Goal: Find specific page/section: Find specific page/section

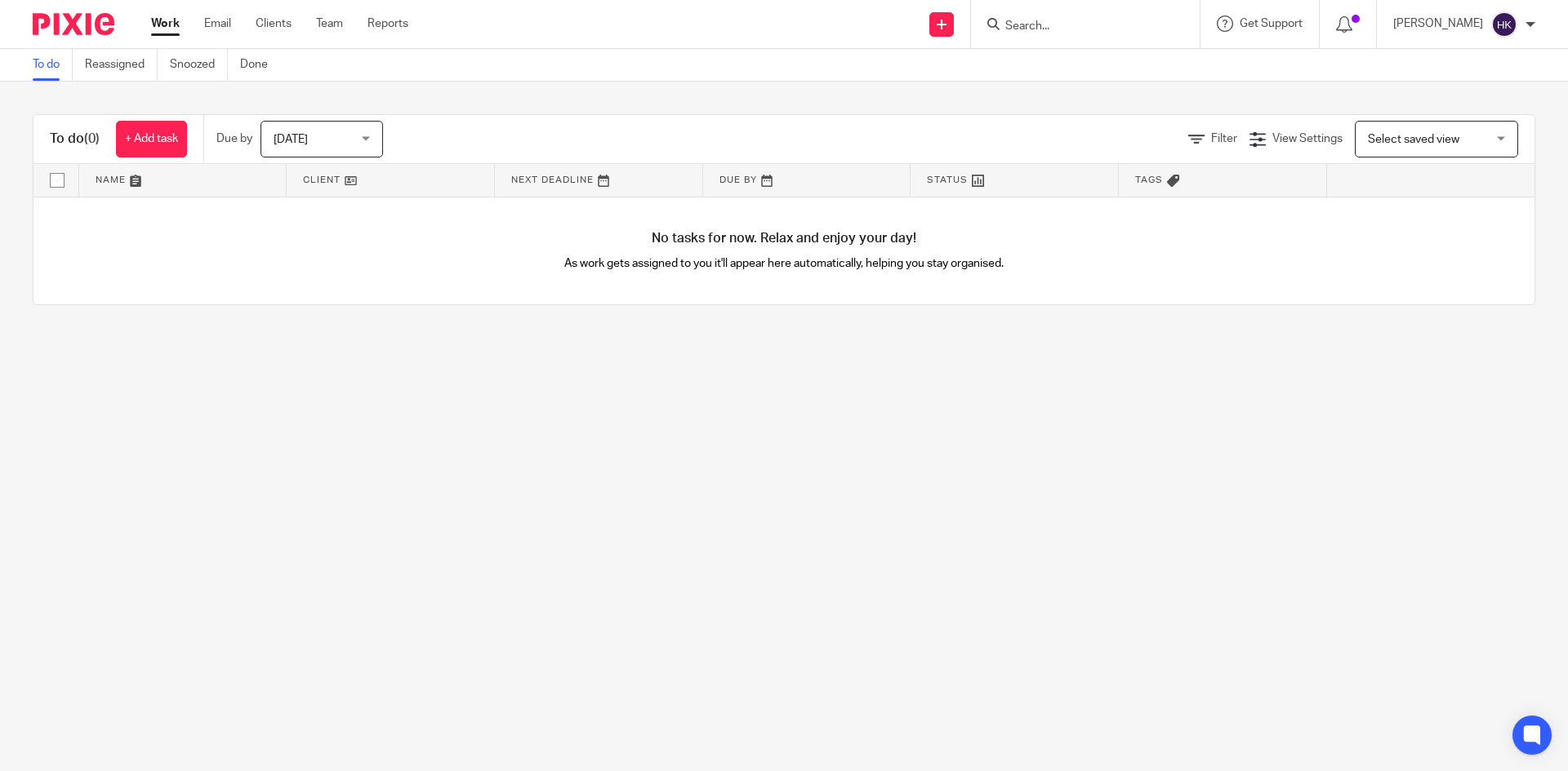
click at [1052, 25] on input "Search" at bounding box center [1077, 27] width 147 height 14
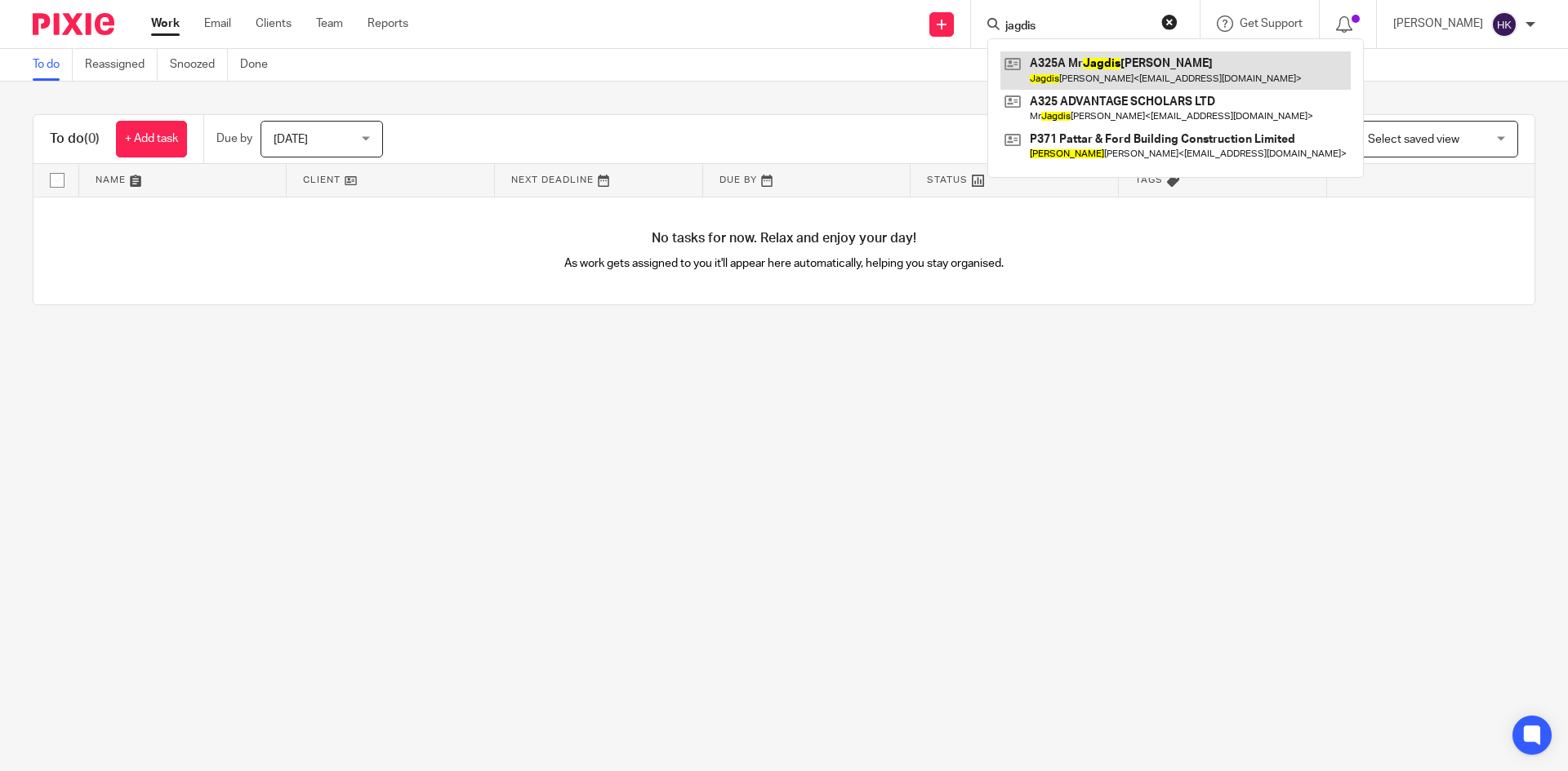
type input "jagdis"
click at [1164, 76] on link at bounding box center [1175, 70] width 351 height 37
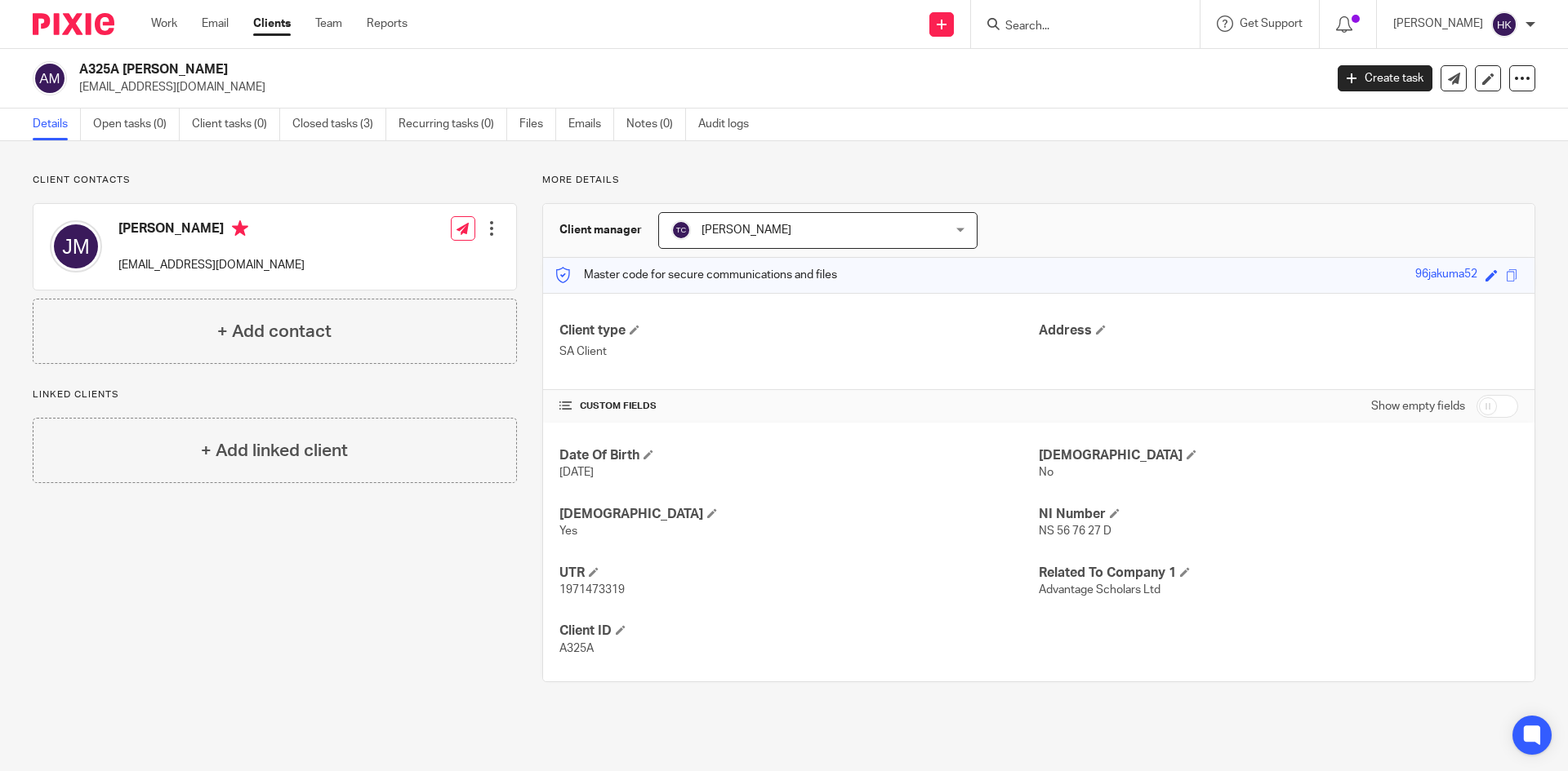
click at [1057, 25] on input "Search" at bounding box center [1077, 27] width 147 height 14
paste input "[EMAIL_ADDRESS][DOMAIN_NAME]"
type input "[EMAIL_ADDRESS][DOMAIN_NAME]"
click at [1161, 77] on link at bounding box center [1114, 70] width 228 height 37
drag, startPoint x: 76, startPoint y: 97, endPoint x: 194, endPoint y: 103, distance: 118.2
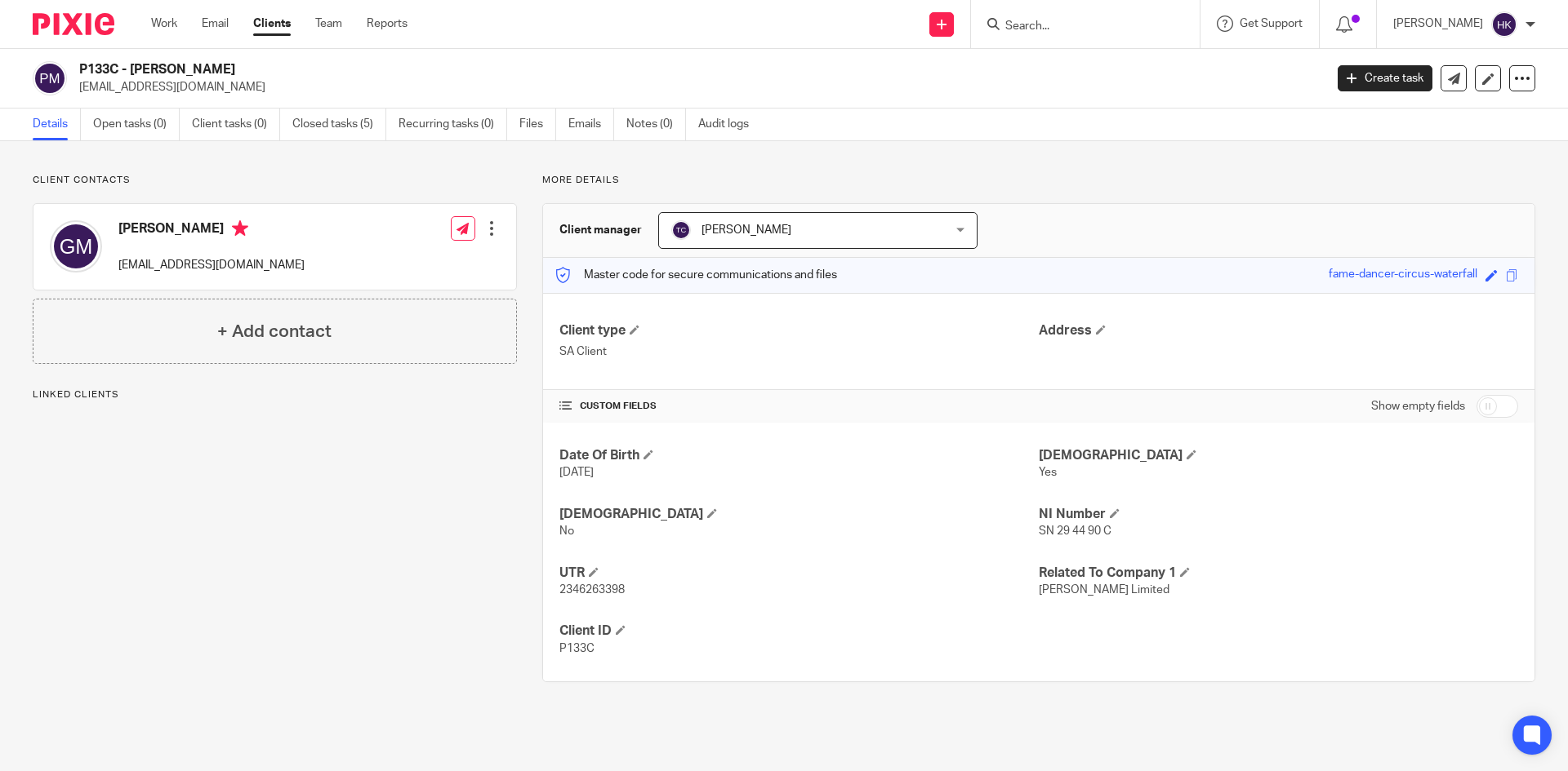
click at [194, 103] on div "P133C - Miss Gayathri Muthukumar muthu.rad@gmail.com Create task Update from Co…" at bounding box center [784, 78] width 1568 height 59
copy p "[EMAIL_ADDRESS][DOMAIN_NAME]"
drag, startPoint x: 123, startPoint y: 274, endPoint x: 233, endPoint y: 279, distance: 110.1
click at [233, 279] on div "Gayathri Muthukumar gaya3@hotmail.co.uk" at bounding box center [177, 246] width 255 height 70
copy p "[EMAIL_ADDRESS][DOMAIN_NAME]"
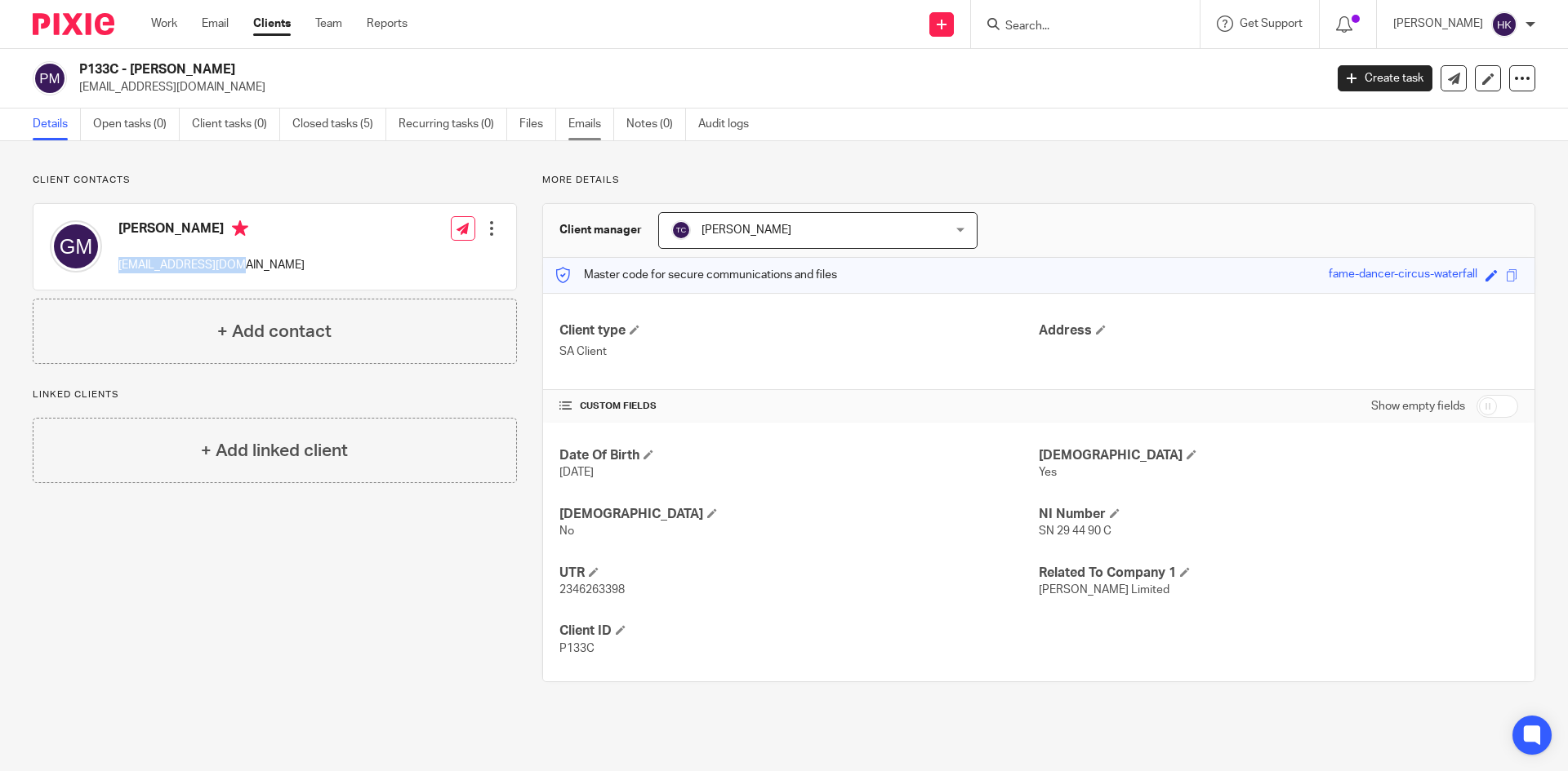
click at [600, 129] on link "Emails" at bounding box center [591, 124] width 46 height 32
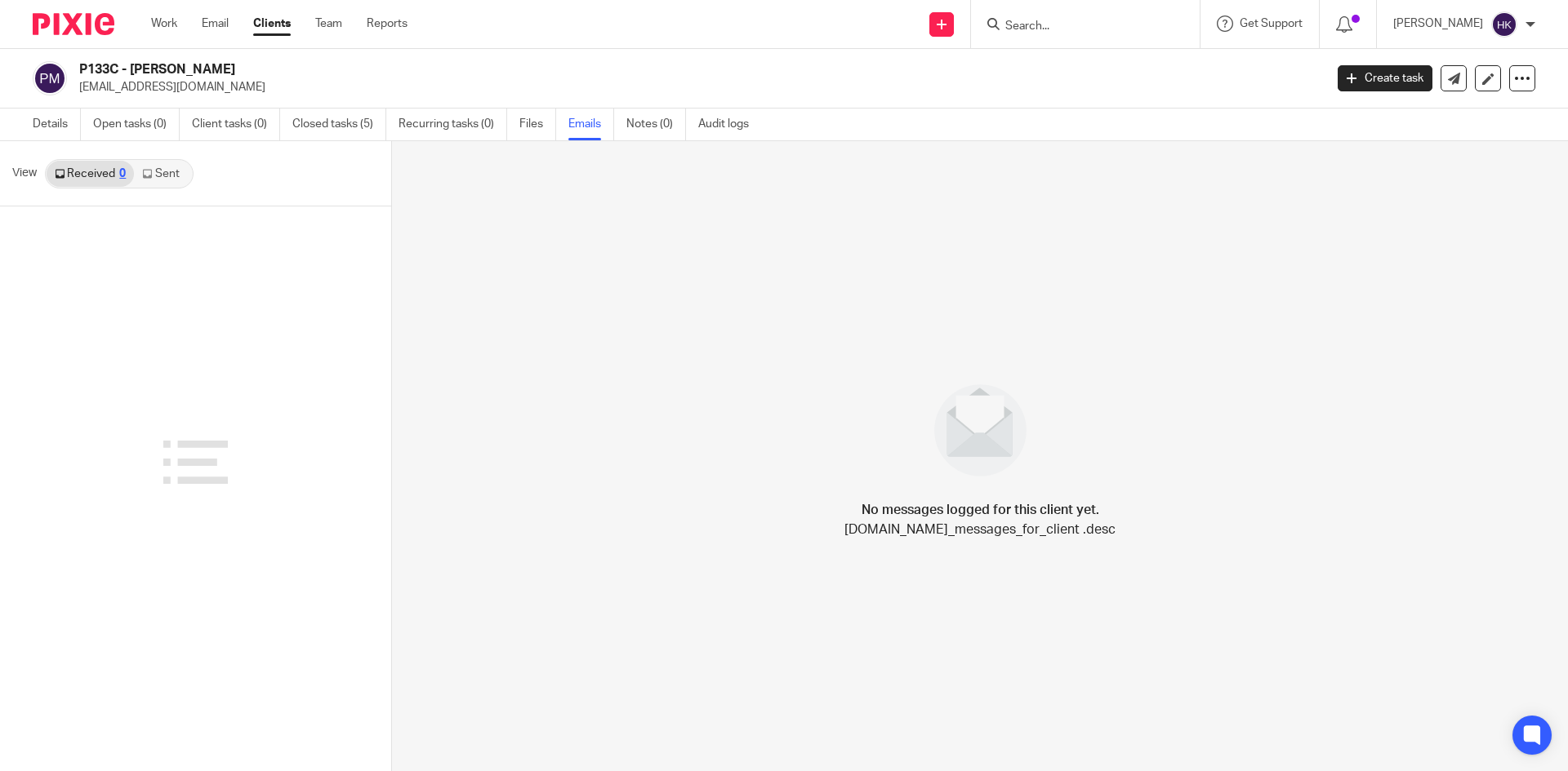
click at [166, 169] on link "Sent" at bounding box center [162, 173] width 57 height 26
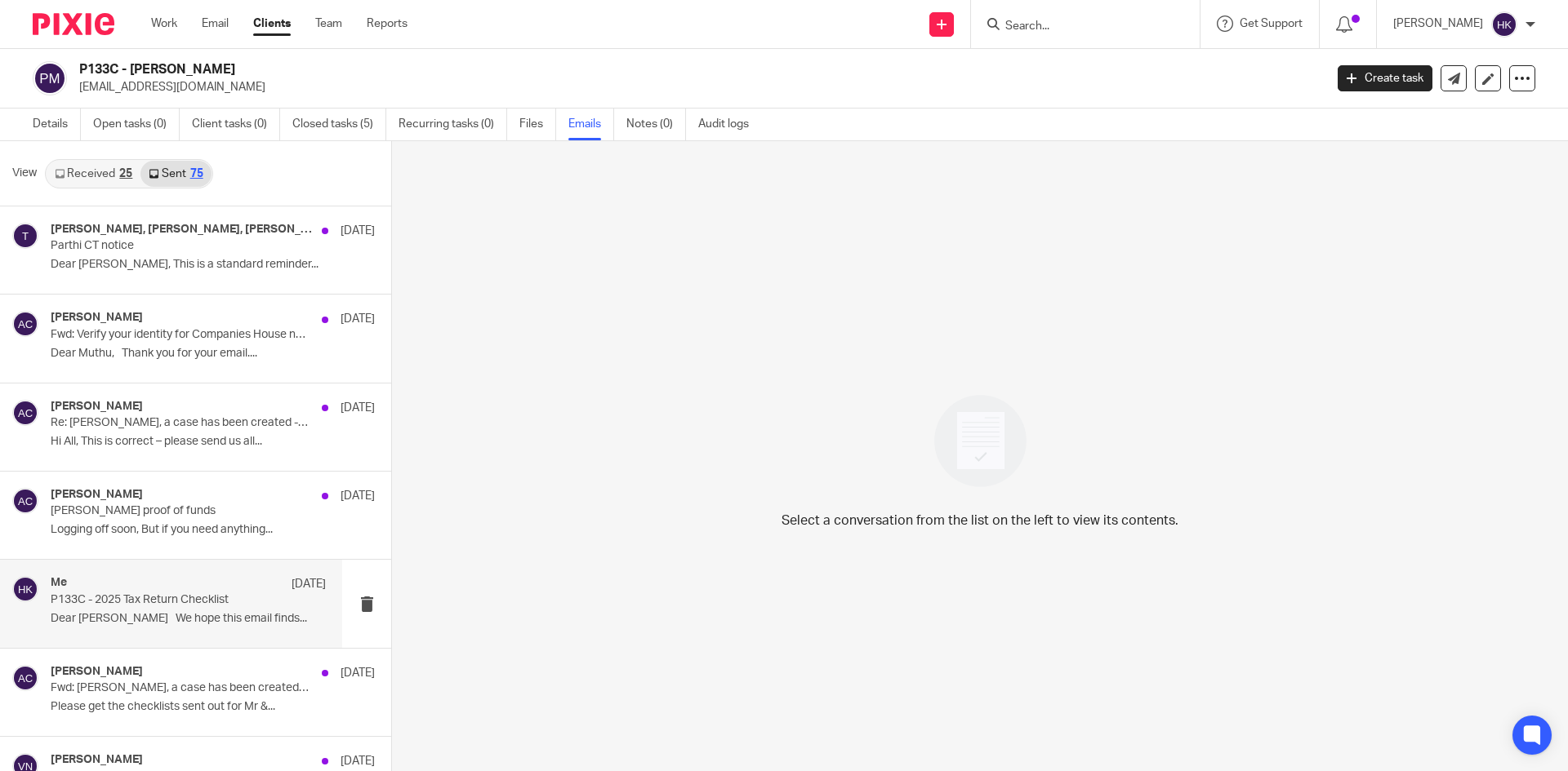
click at [154, 614] on p "Dear Gayathri We hope this email finds..." at bounding box center [188, 619] width 275 height 14
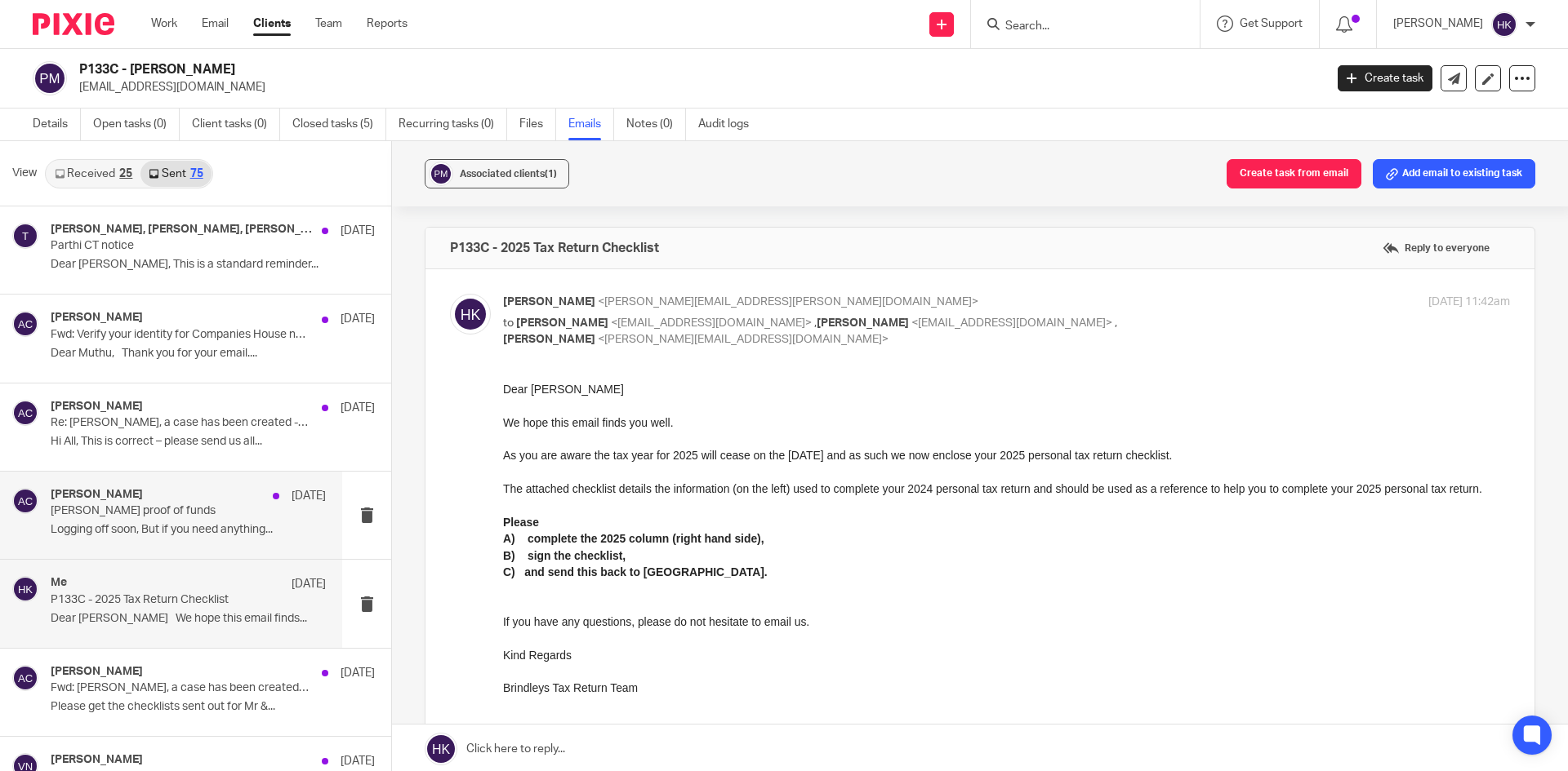
click at [154, 549] on div "Aman Chawla 9 Apr Gayathri proof of funds Logging off soon, But if you need any…" at bounding box center [171, 515] width 342 height 87
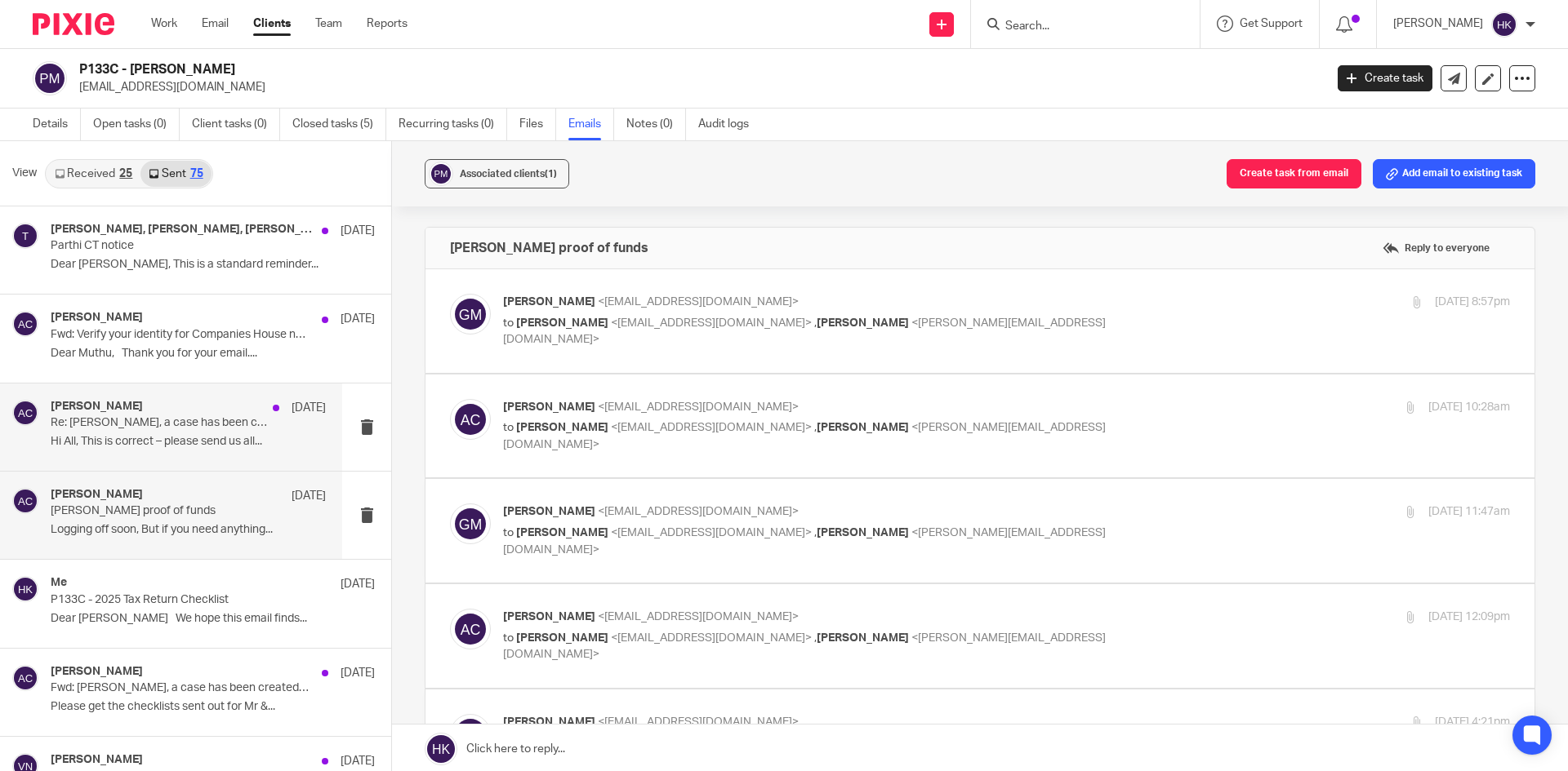
click at [136, 450] on div "Aman Chawla 12 May Re: Sonali Muthukumar, a case has been created - SBSC-012828…" at bounding box center [188, 427] width 275 height 54
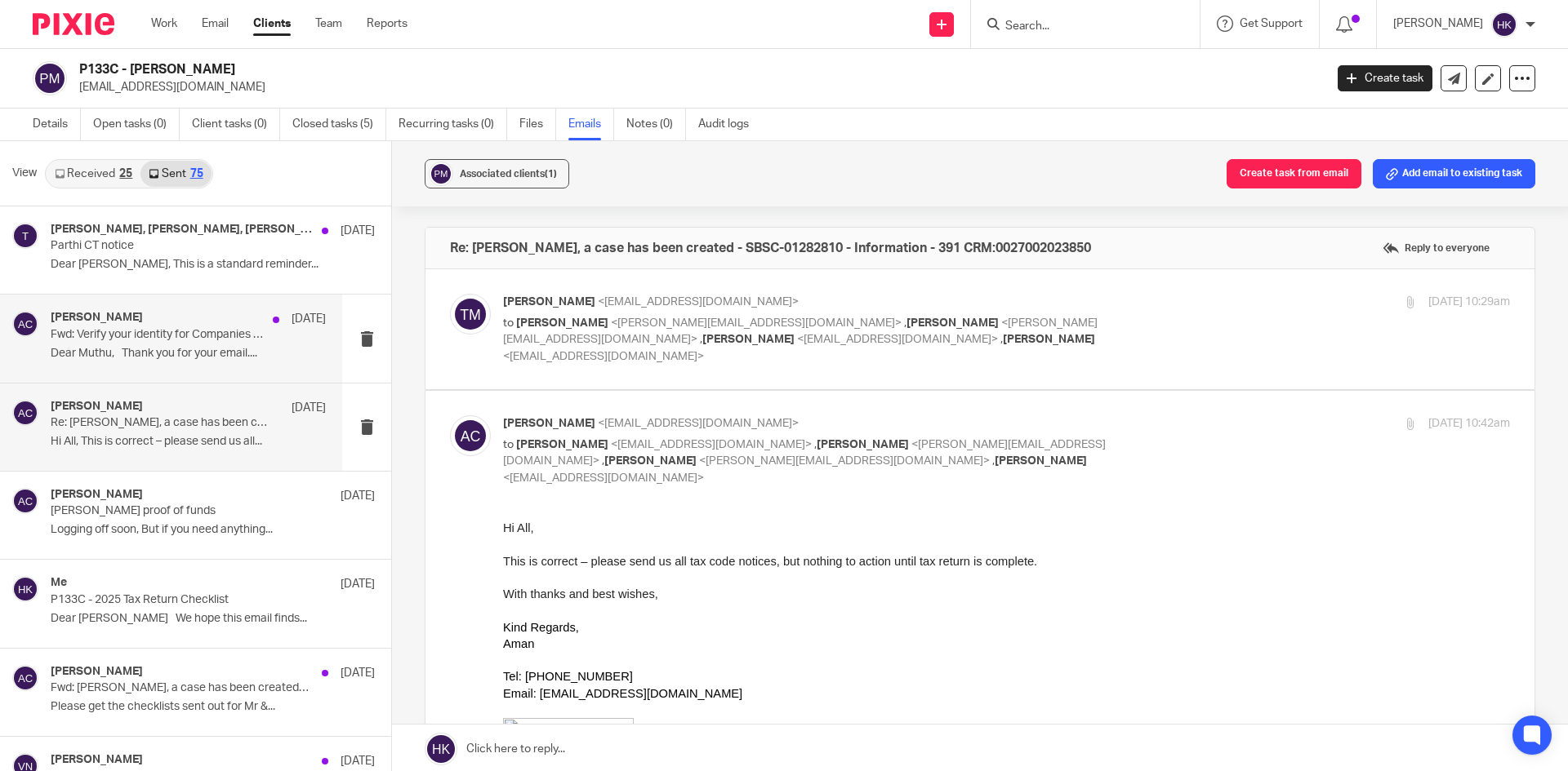
click at [125, 347] on p "Dear Muthu, Thank you for your email...." at bounding box center [188, 353] width 275 height 14
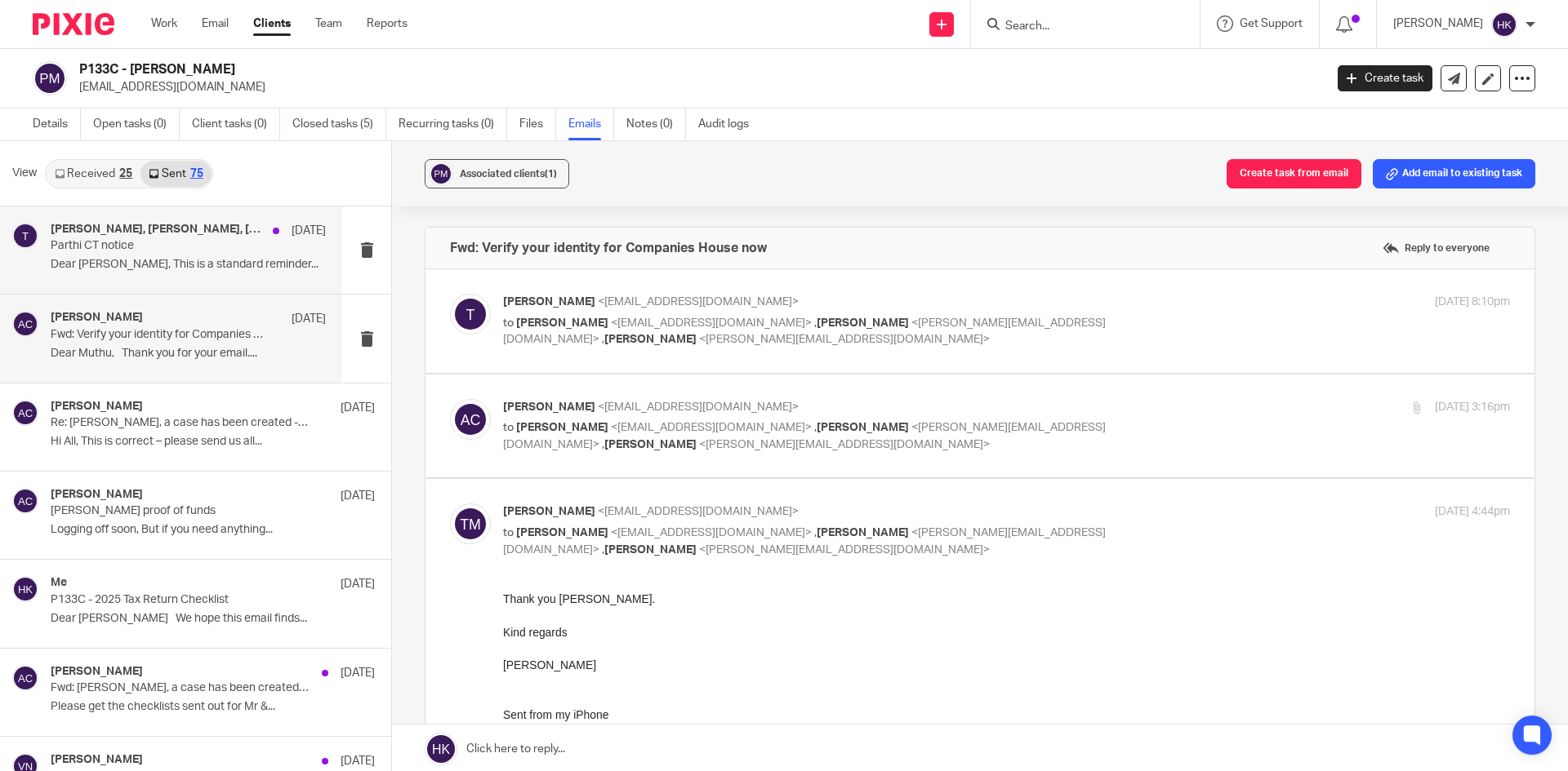
click at [139, 270] on p "Dear Kumar, This is a standard reminder..." at bounding box center [188, 265] width 275 height 14
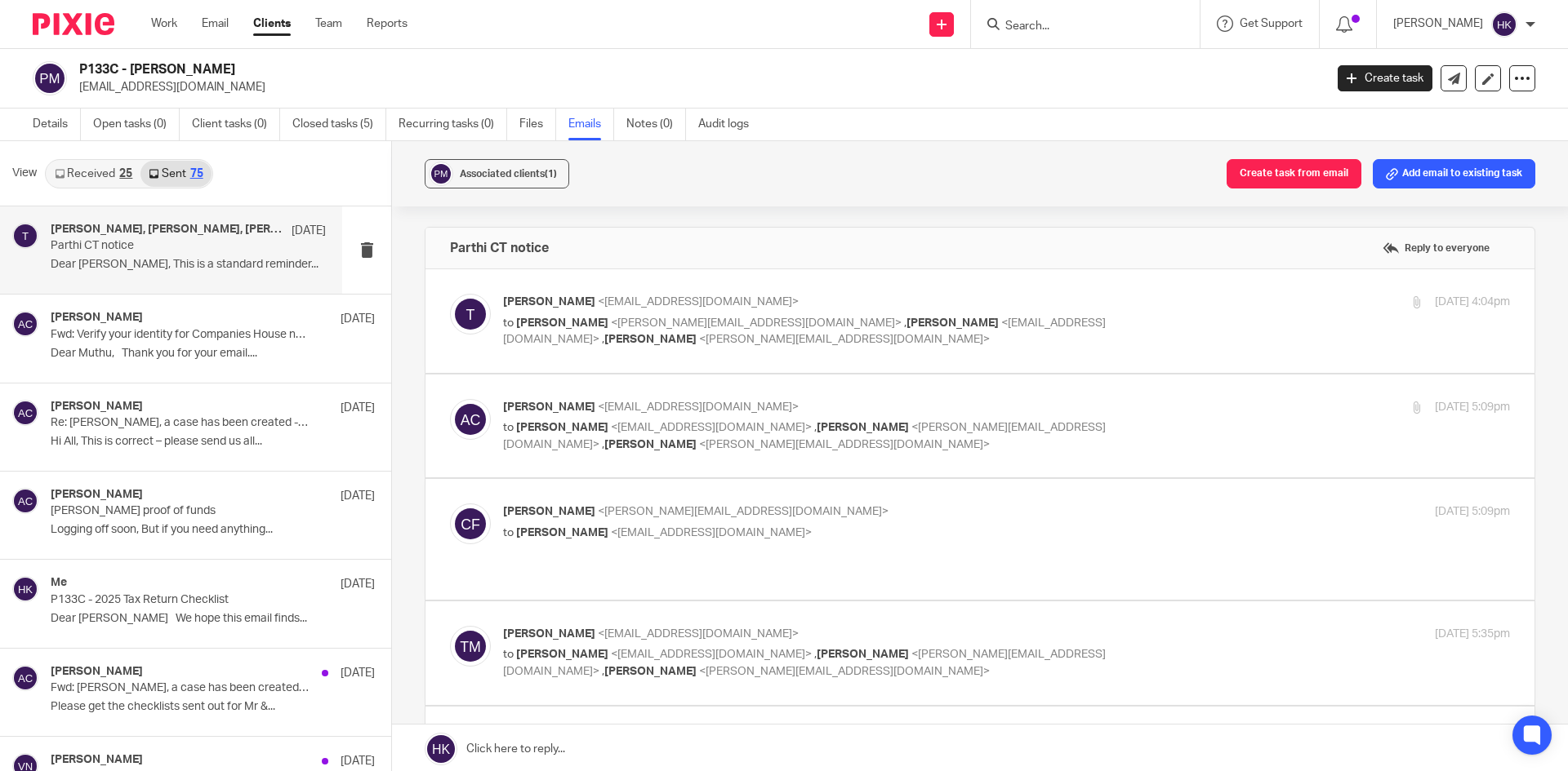
click at [87, 174] on link "Received 25" at bounding box center [94, 173] width 94 height 26
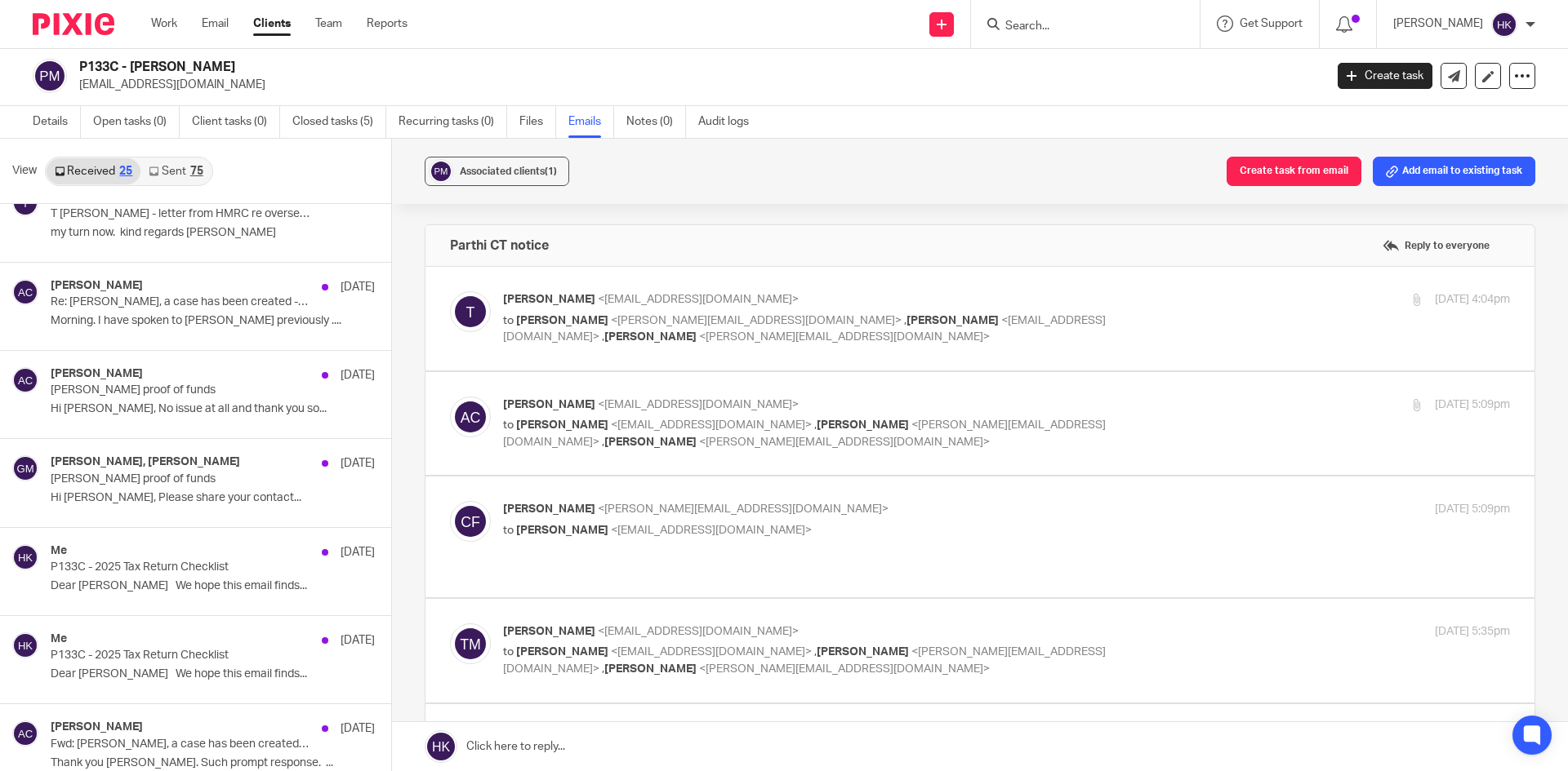
scroll to position [571, 0]
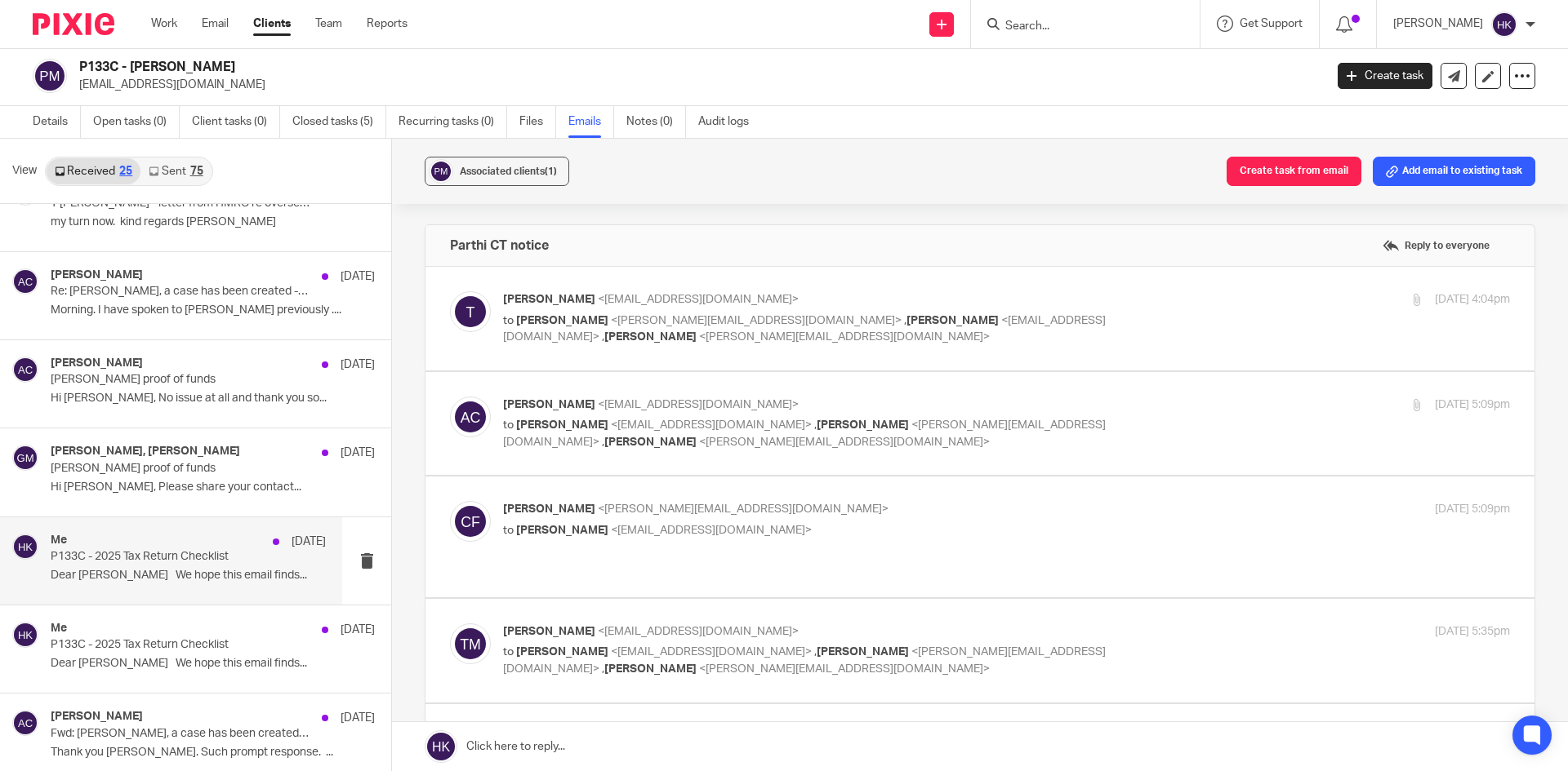
click at [120, 563] on p "P133C - 2025 Tax Return Checklist" at bounding box center [161, 557] width 221 height 14
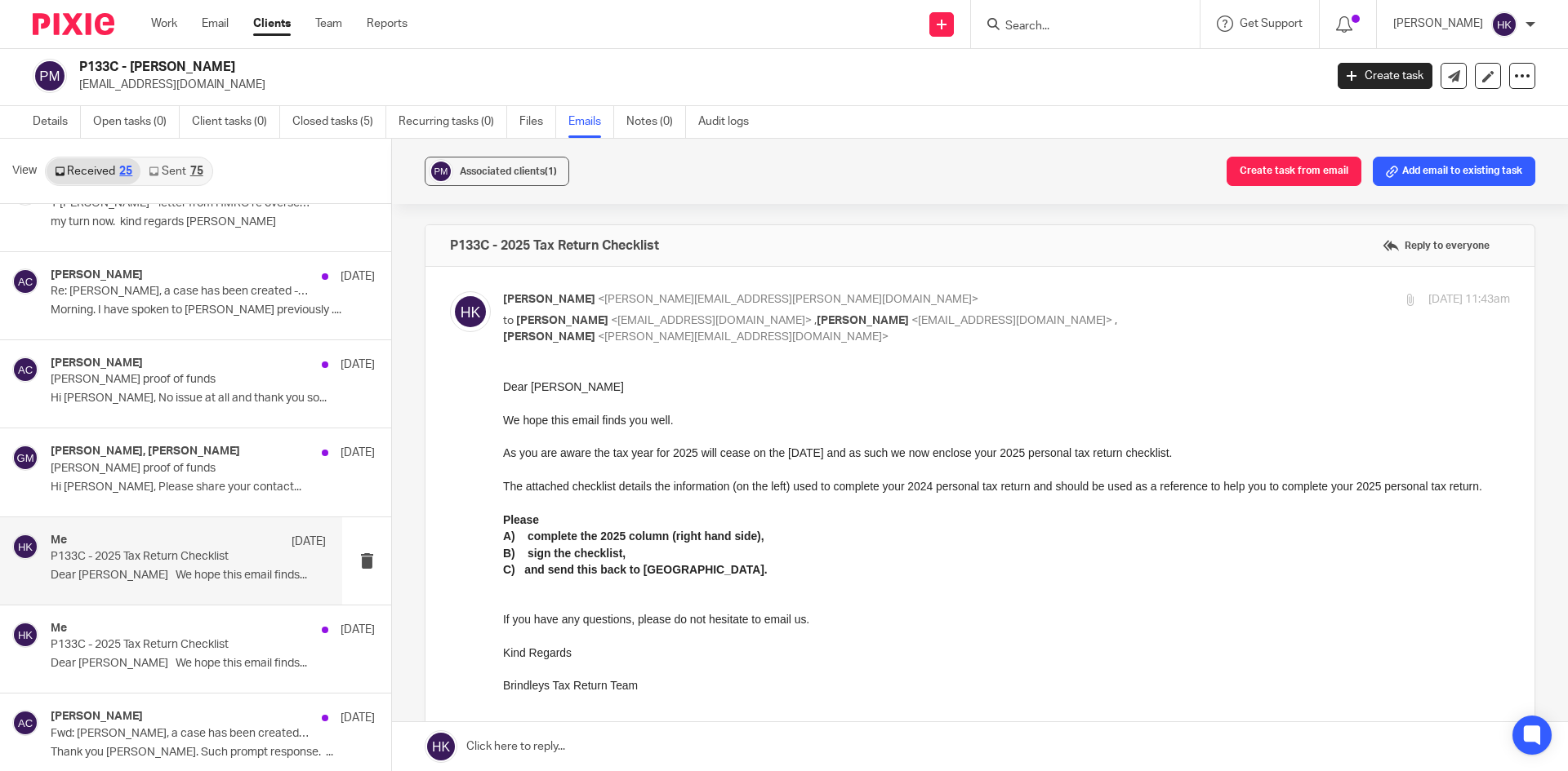
scroll to position [0, 0]
click at [123, 482] on p "Hi Gayathri, Please share your contact..." at bounding box center [188, 487] width 275 height 14
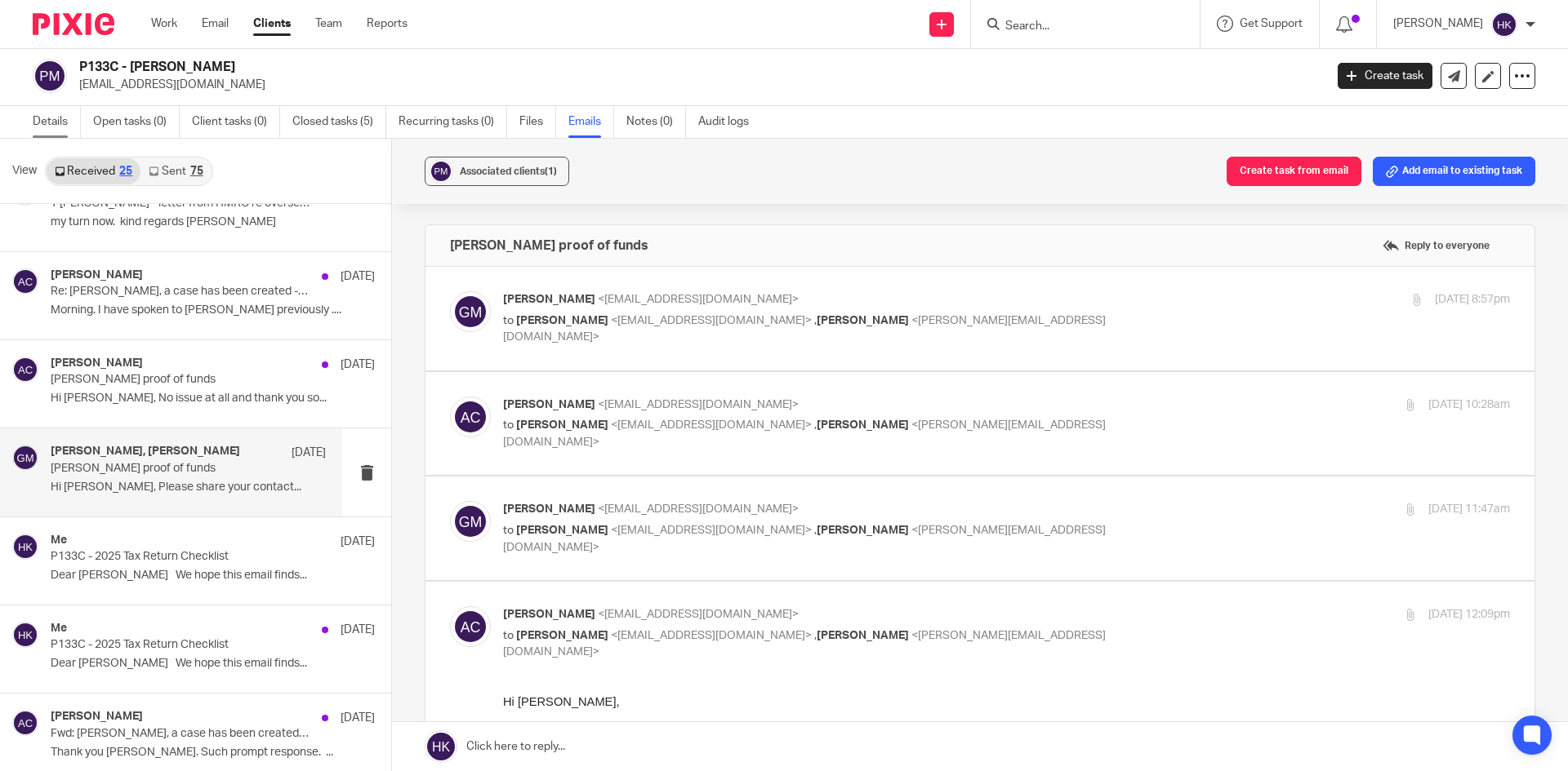
click at [50, 125] on link "Details" at bounding box center [56, 121] width 48 height 32
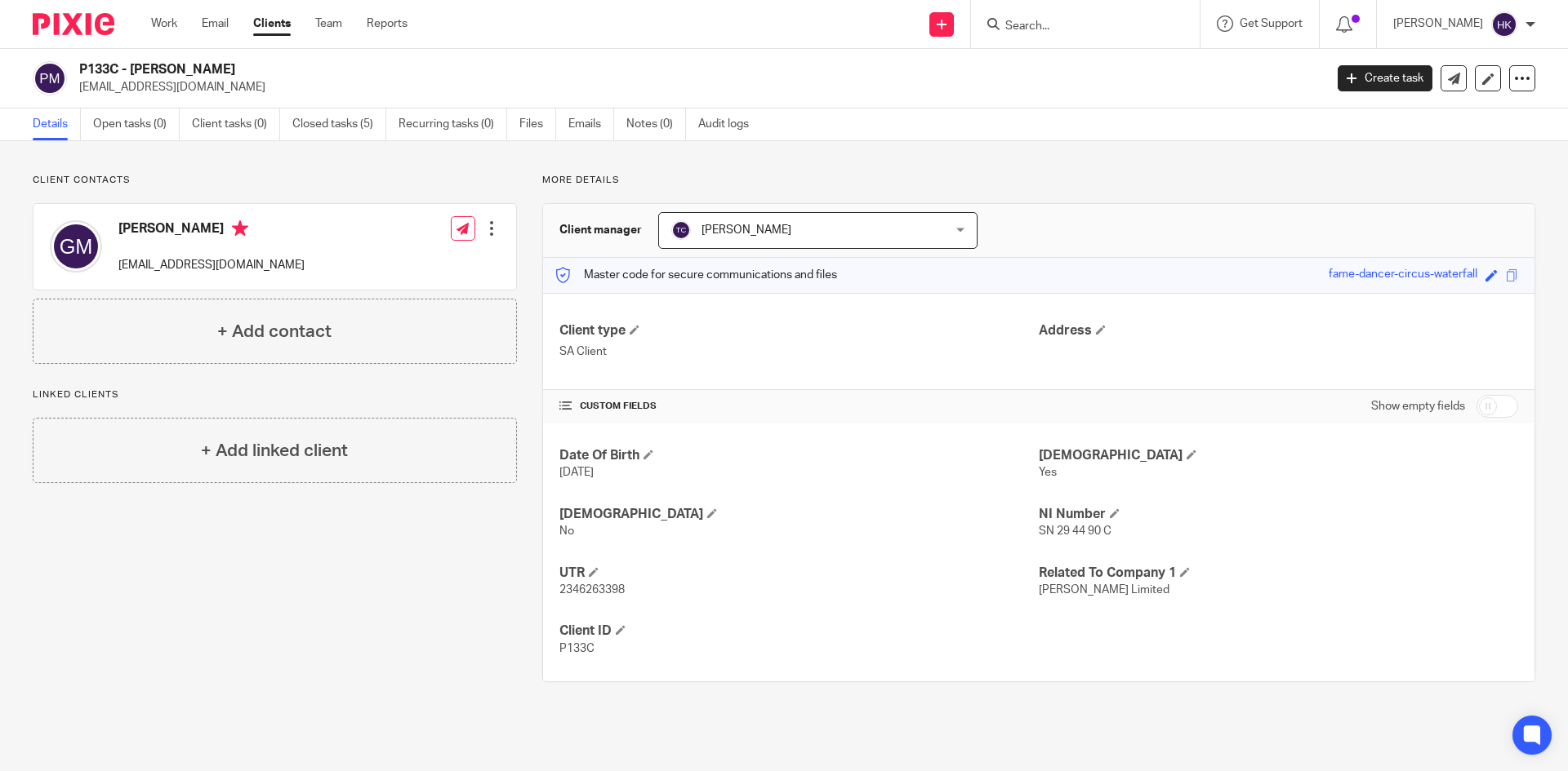
click at [1058, 27] on input "Search" at bounding box center [1077, 27] width 147 height 14
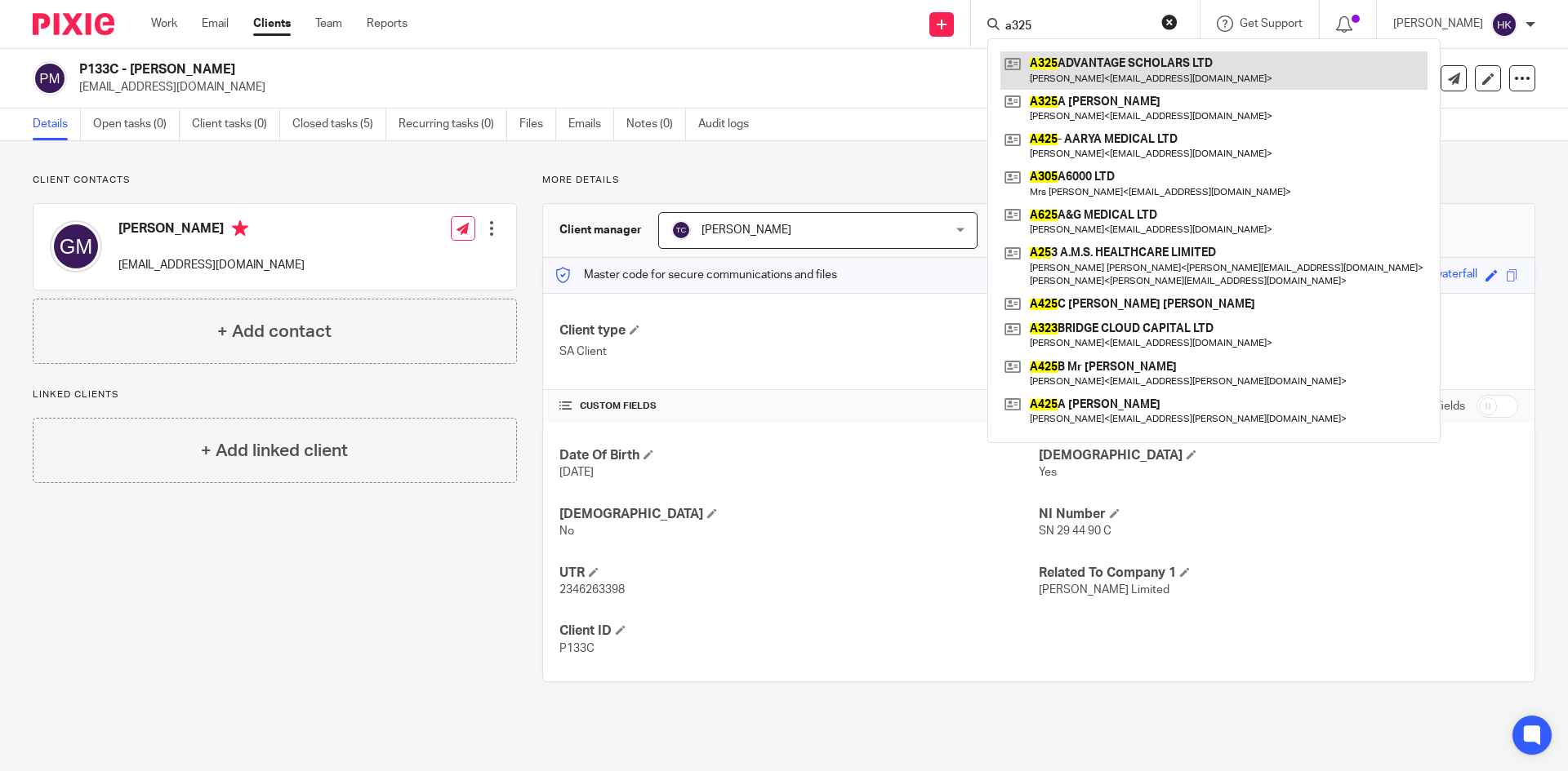
type input "a325"
click at [1106, 79] on link at bounding box center [1214, 70] width 427 height 37
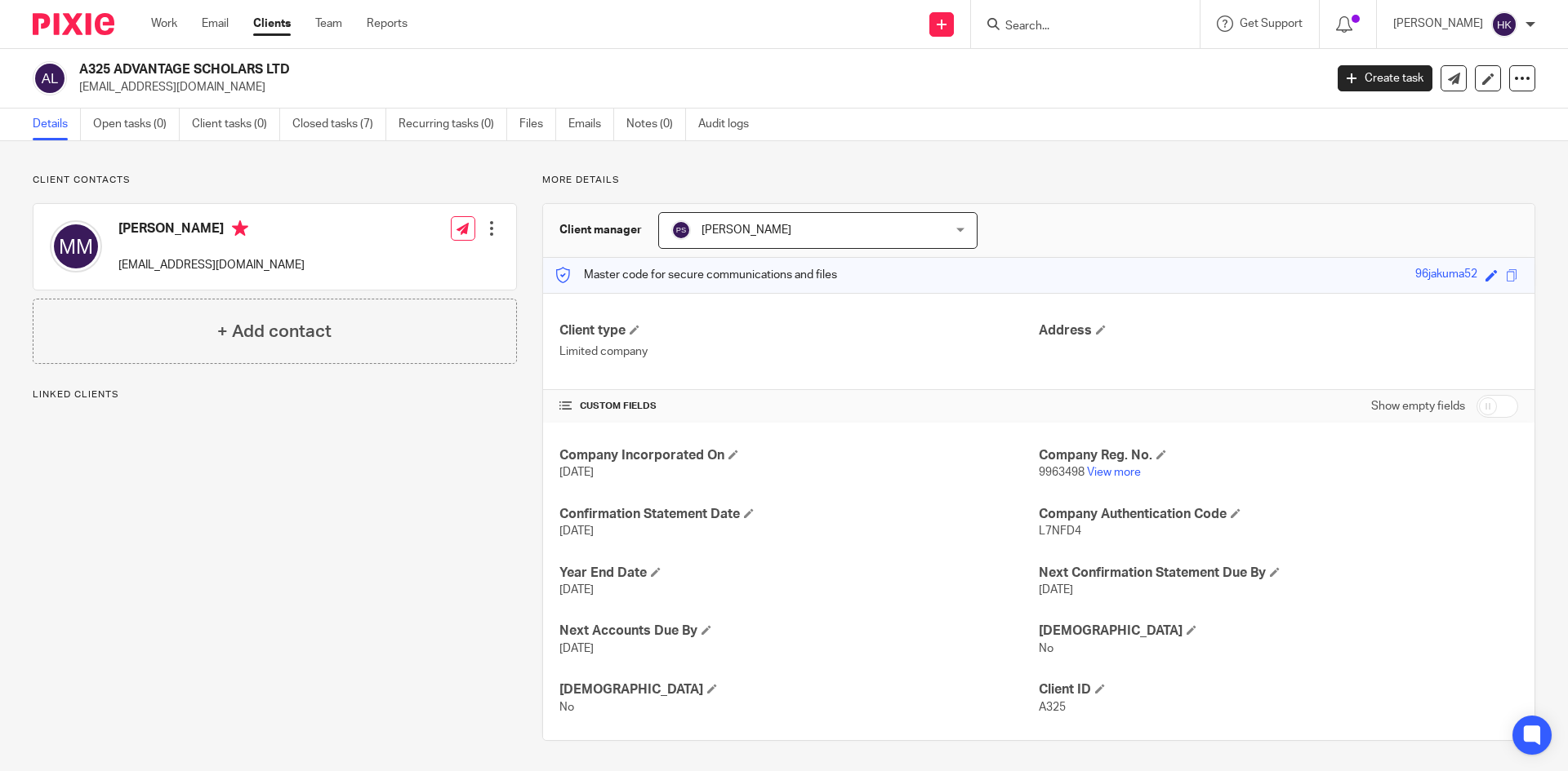
drag, startPoint x: 77, startPoint y: 95, endPoint x: 196, endPoint y: 103, distance: 119.3
click at [196, 103] on div "A325 ADVANTAGE SCHOLARS LTD [EMAIL_ADDRESS][DOMAIN_NAME] Create task Update fro…" at bounding box center [784, 78] width 1568 height 59
copy p "[EMAIL_ADDRESS][DOMAIN_NAME]"
click at [1041, 22] on input "Search" at bounding box center [1077, 27] width 147 height 14
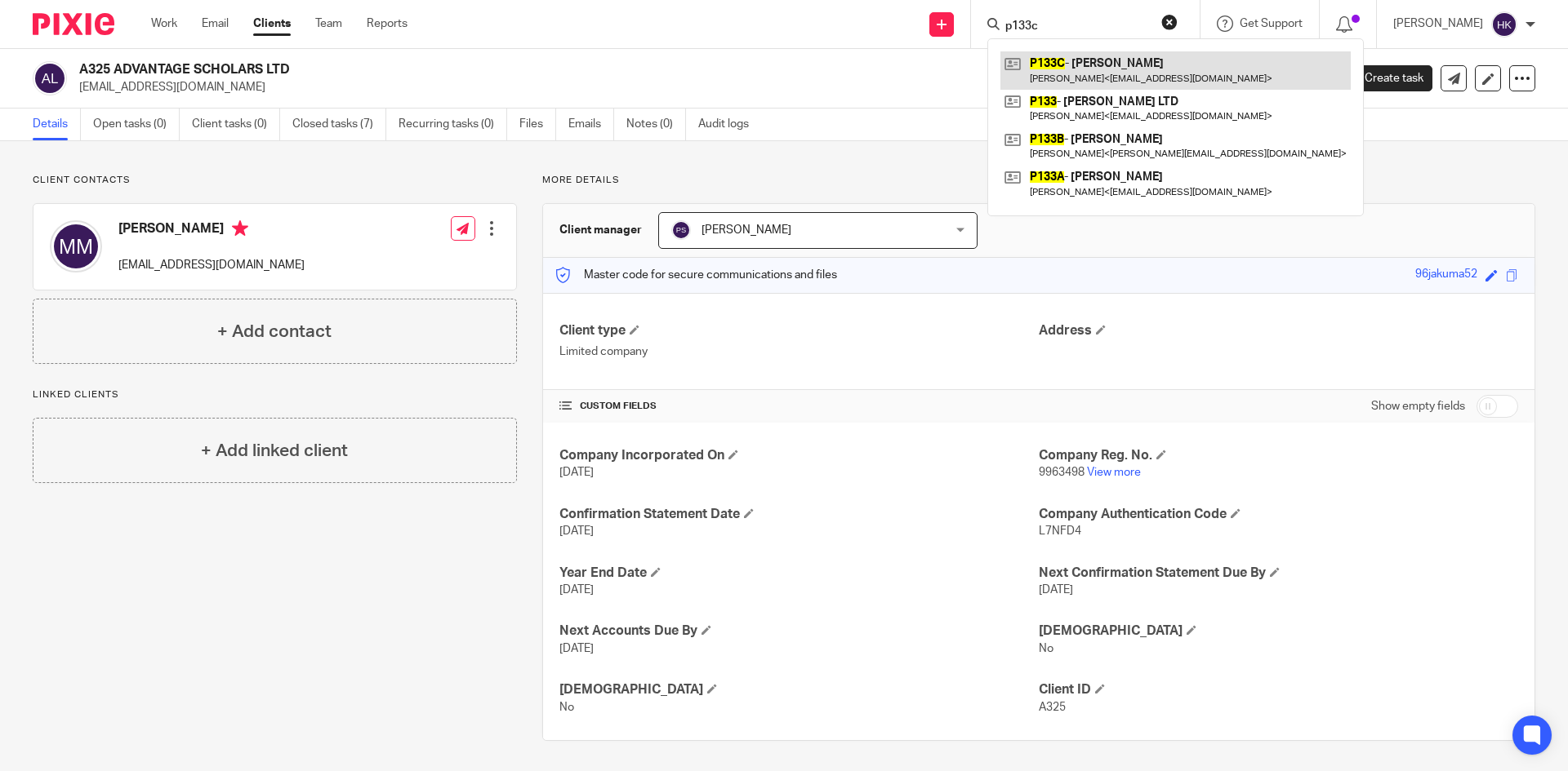
type input "p133c"
click at [1104, 71] on link at bounding box center [1175, 70] width 351 height 37
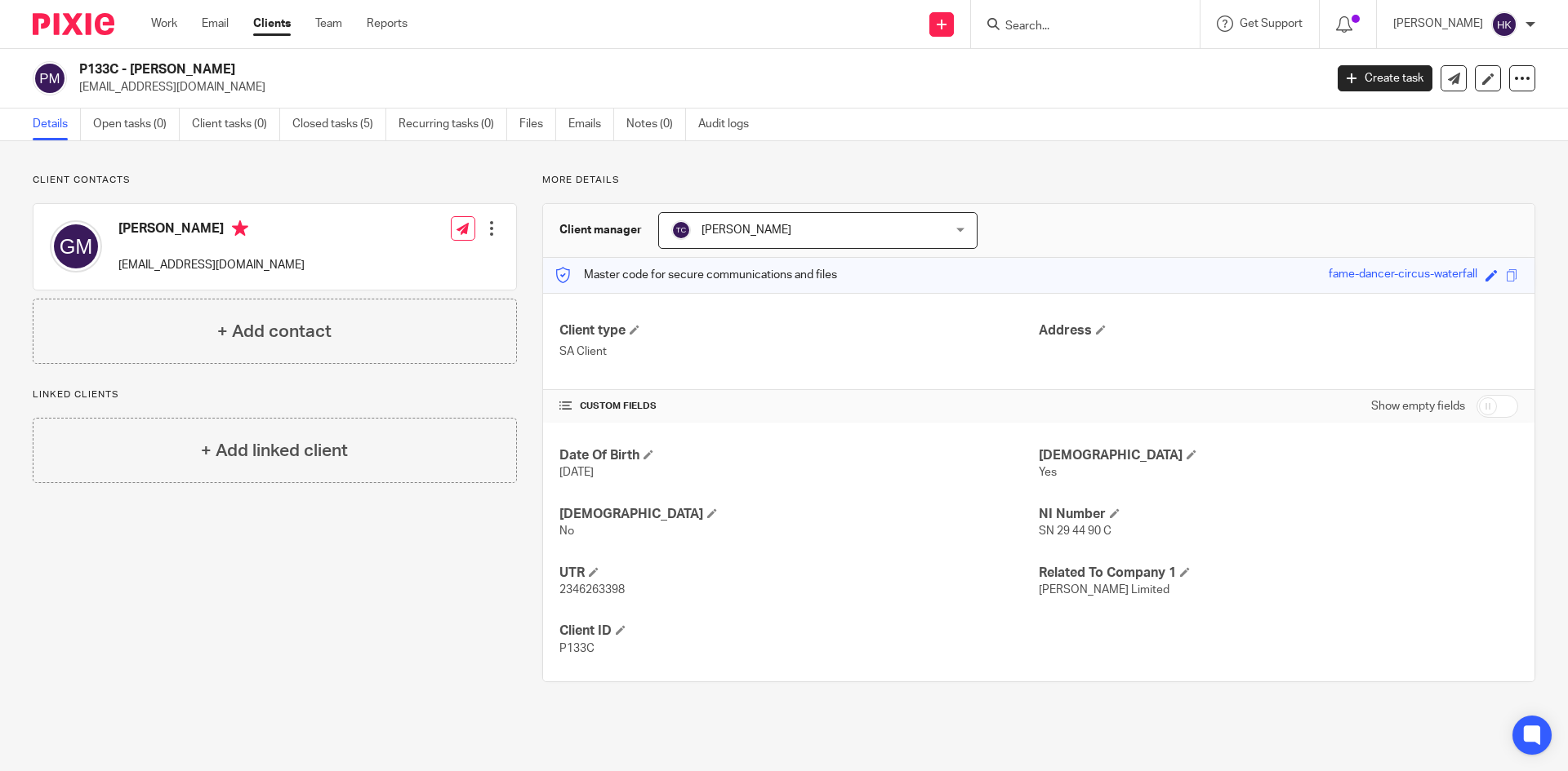
click at [1087, 32] on input "Search" at bounding box center [1077, 27] width 147 height 14
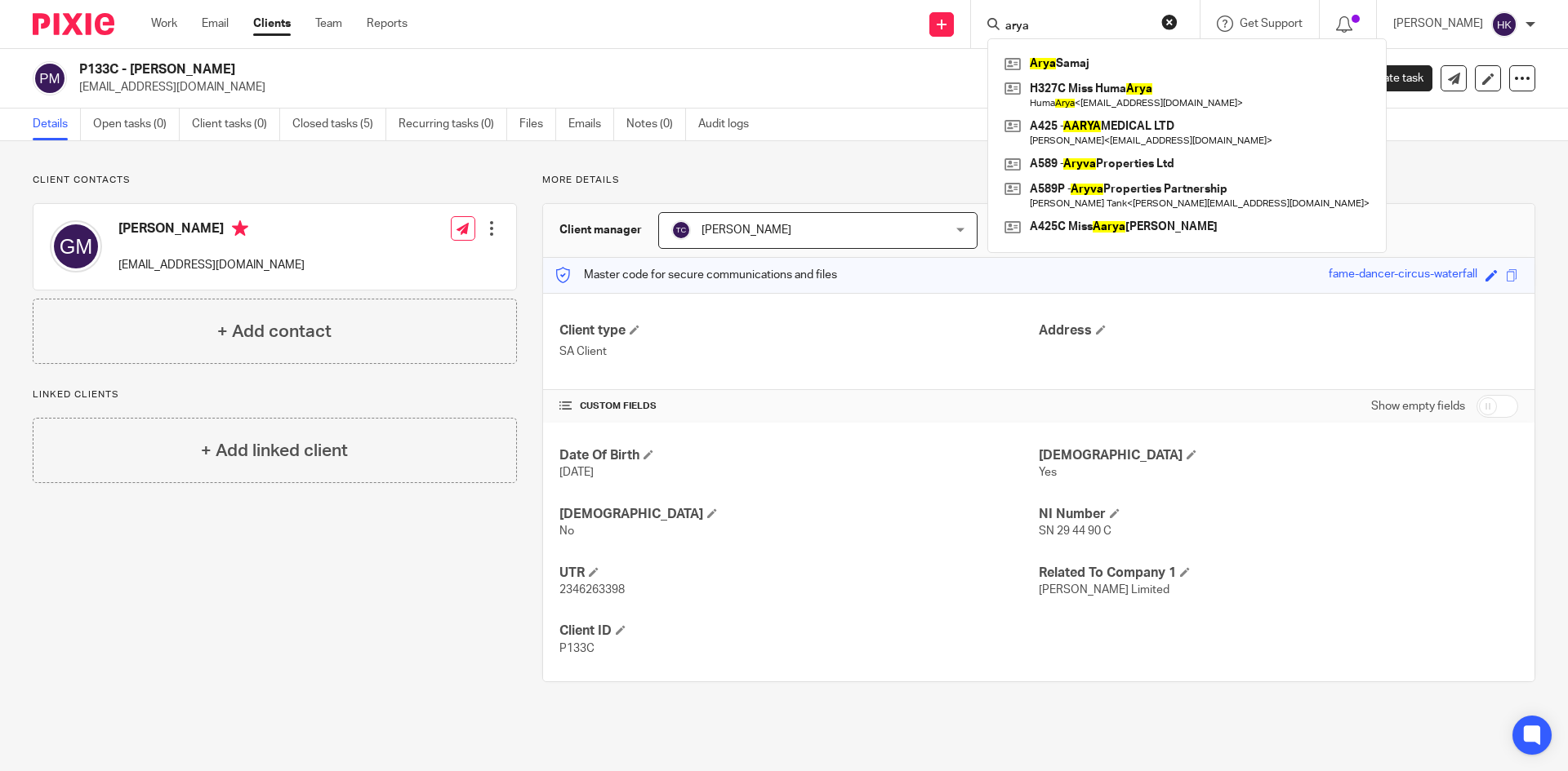
type input "[PERSON_NAME]"
